Goal: Learn about a topic

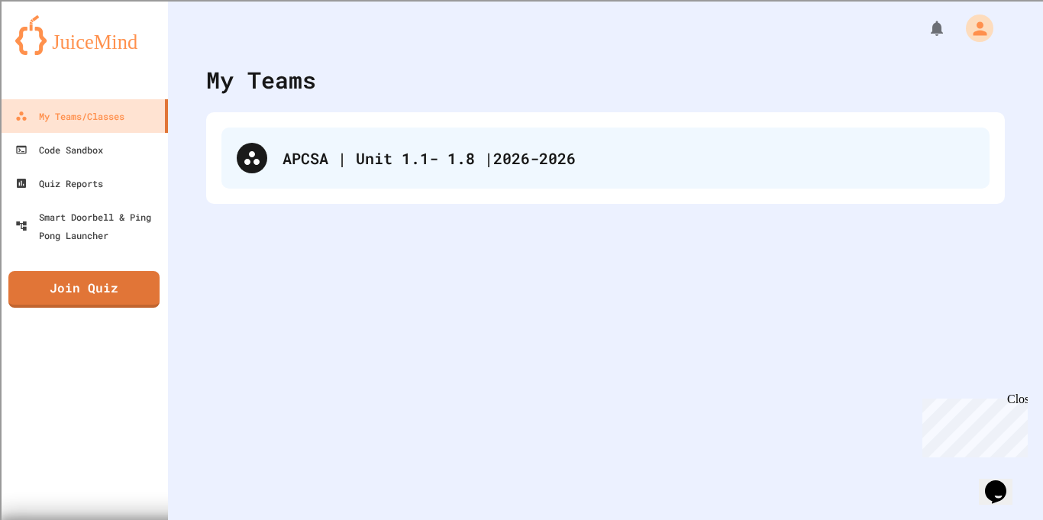
click at [315, 169] on div "APCSA | Unit 1.1- 1.8 |2026-2026" at bounding box center [629, 158] width 692 height 23
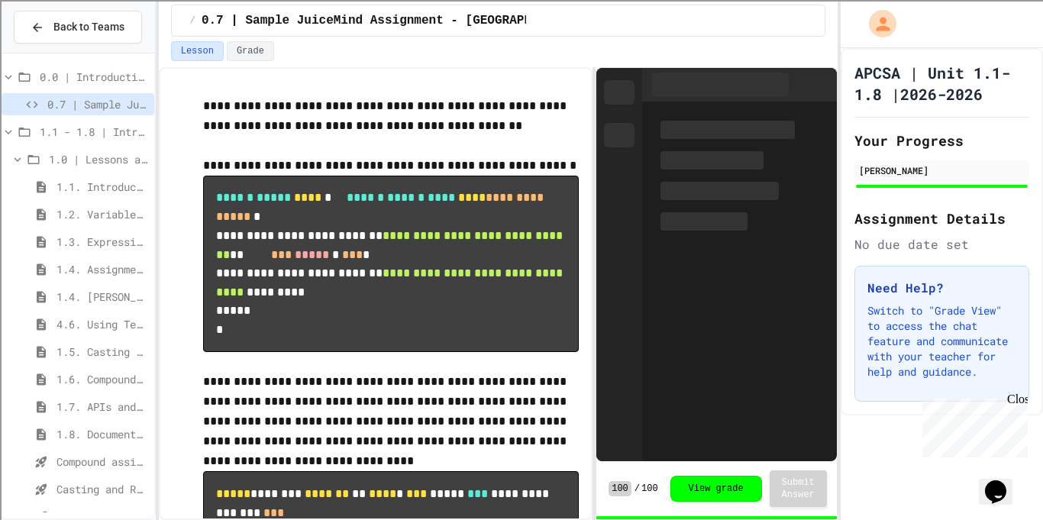
click at [95, 352] on span "1.5. Casting and Ranges of Values" at bounding box center [103, 352] width 92 height 16
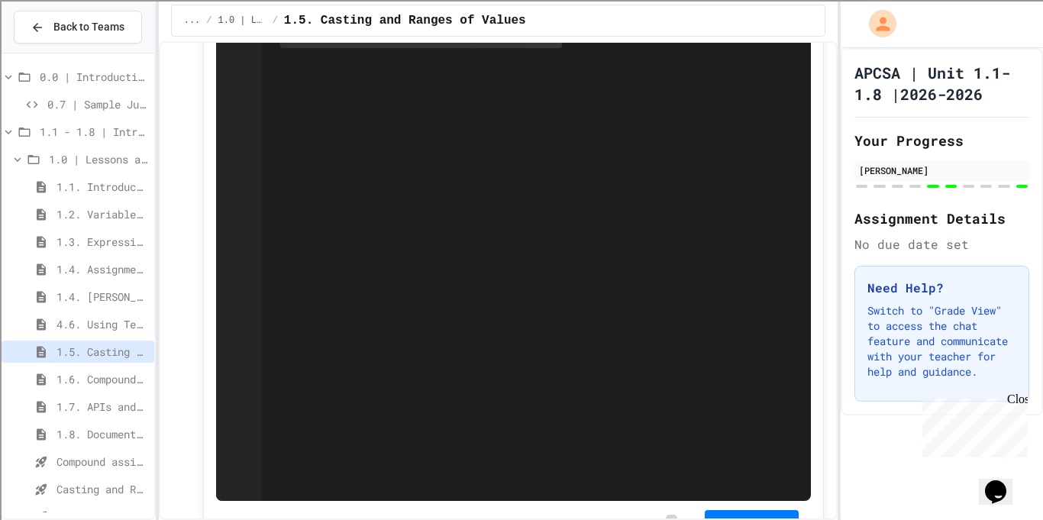
scroll to position [4899, 0]
